Goal: Browse casually: Explore the website without a specific task or goal

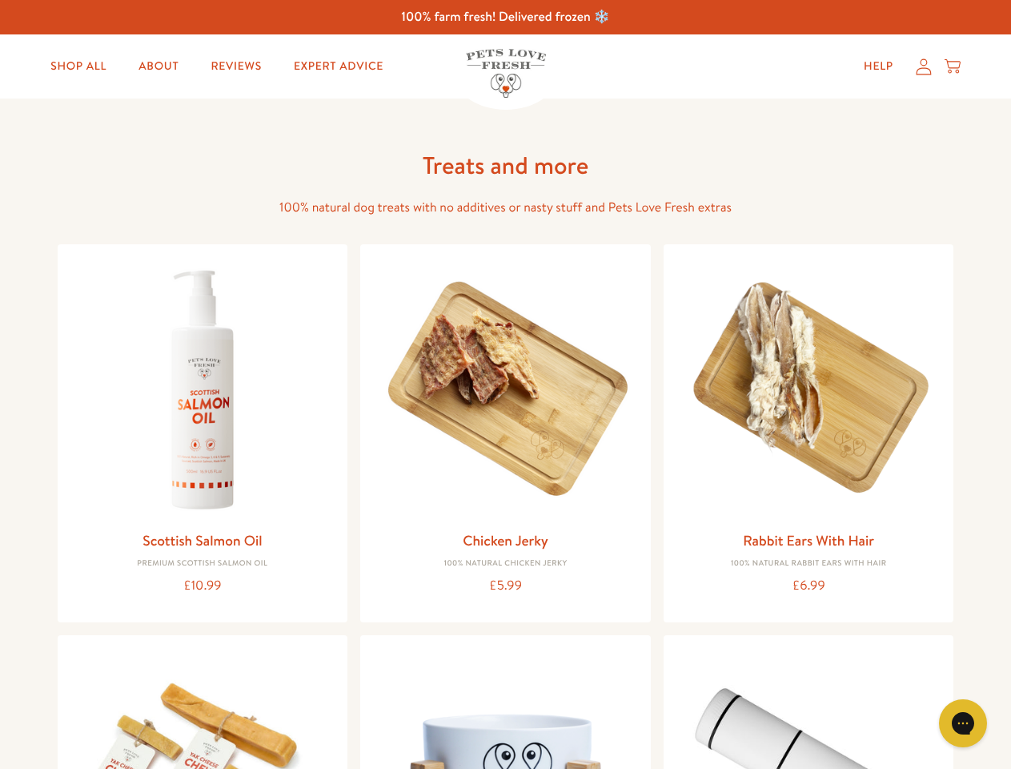
click at [963, 723] on icon "Gorgias live chat" at bounding box center [962, 722] width 15 height 15
